Goal: Use online tool/utility: Use online tool/utility

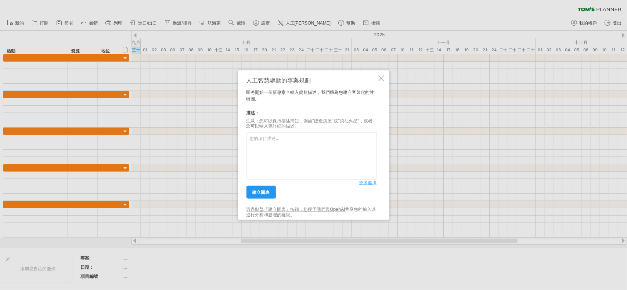
click at [294, 144] on textarea at bounding box center [311, 156] width 130 height 47
click at [266, 147] on textarea at bounding box center [311, 156] width 130 height 47
paste textarea "| lo (ip) | dolo | | ------------- | ----------------------- | | **1/20** | si：…"
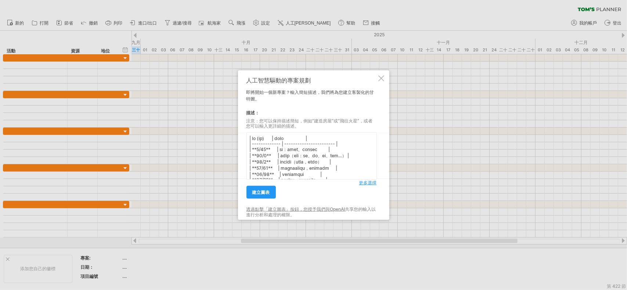
click at [337, 142] on textarea at bounding box center [311, 156] width 130 height 47
type textarea "| lo (ip) | dolo | | ------------- | ----------------------- | 1/65 sita | **2/…"
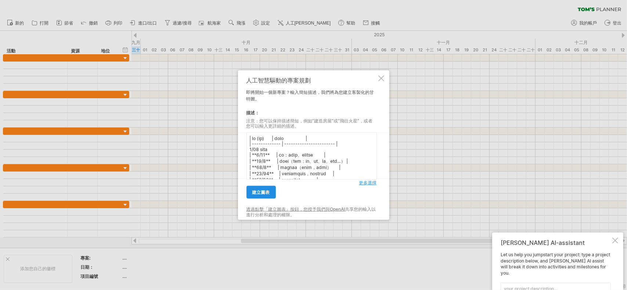
click at [268, 189] on link "建立圖表" at bounding box center [260, 192] width 29 height 13
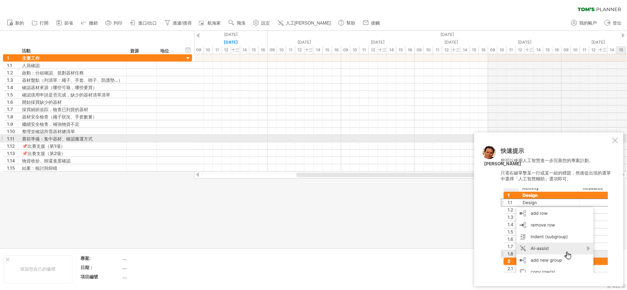
click at [615, 141] on div at bounding box center [615, 141] width 6 height 6
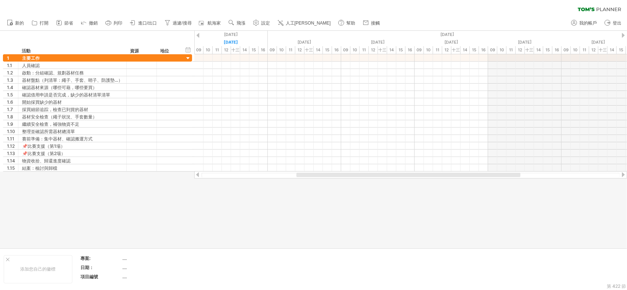
click at [370, 240] on div at bounding box center [313, 139] width 627 height 217
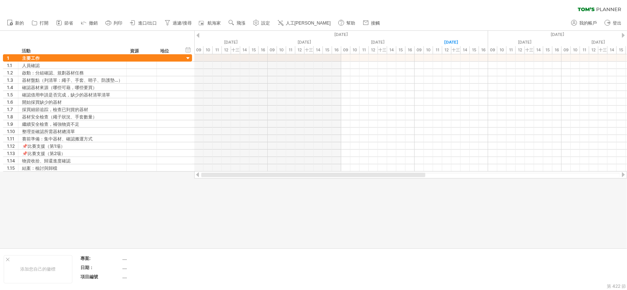
drag, startPoint x: 352, startPoint y: 174, endPoint x: 198, endPoint y: 178, distance: 155.0
click at [198, 178] on div at bounding box center [410, 174] width 432 height 7
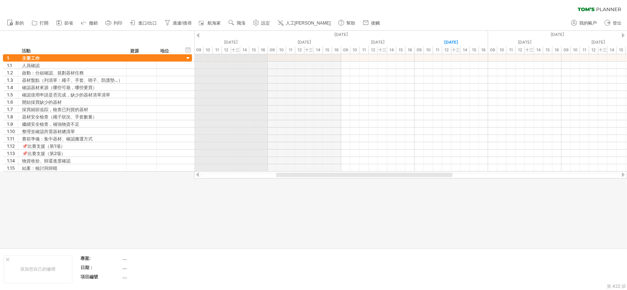
drag, startPoint x: 200, startPoint y: 47, endPoint x: 195, endPoint y: 50, distance: 6.1
click at [195, 50] on div "09" at bounding box center [198, 50] width 9 height 8
